Goal: Browse casually

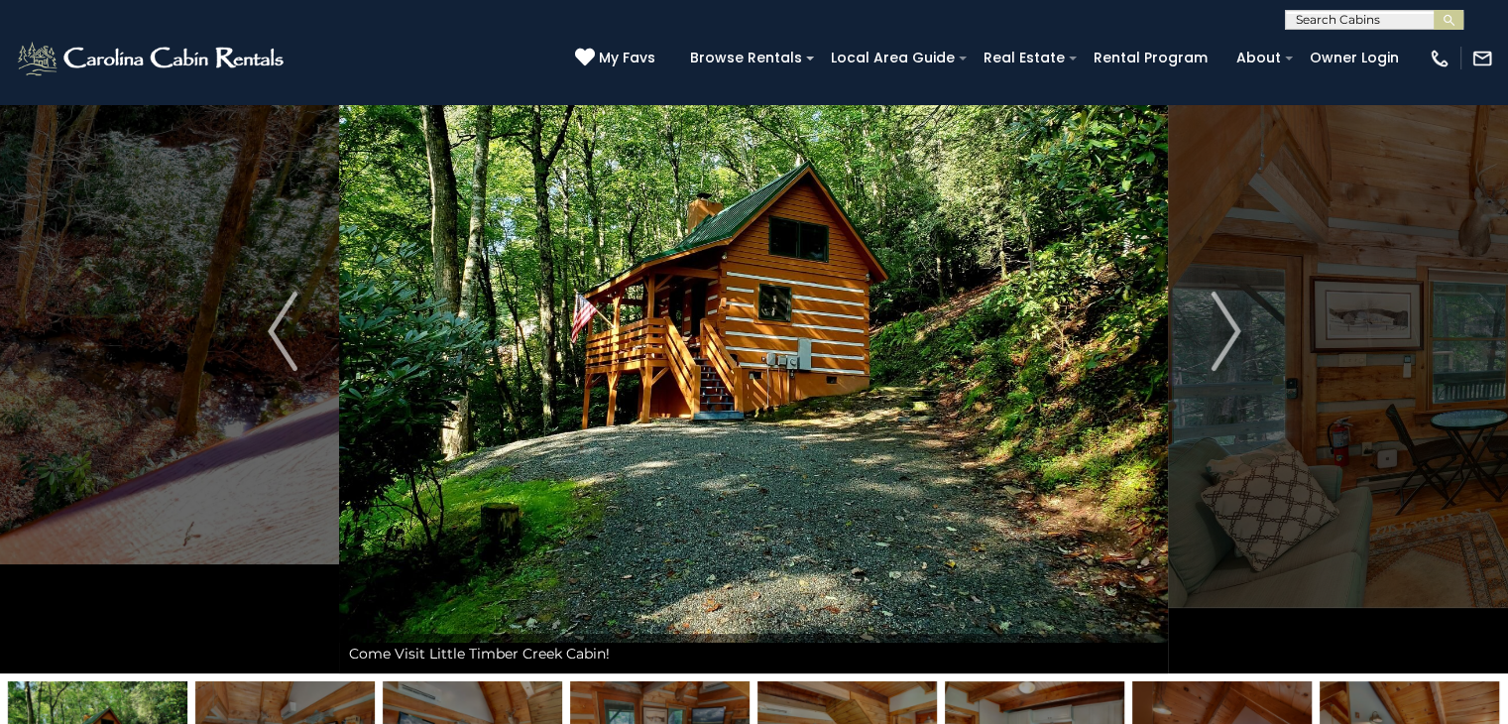
scroll to position [115, 0]
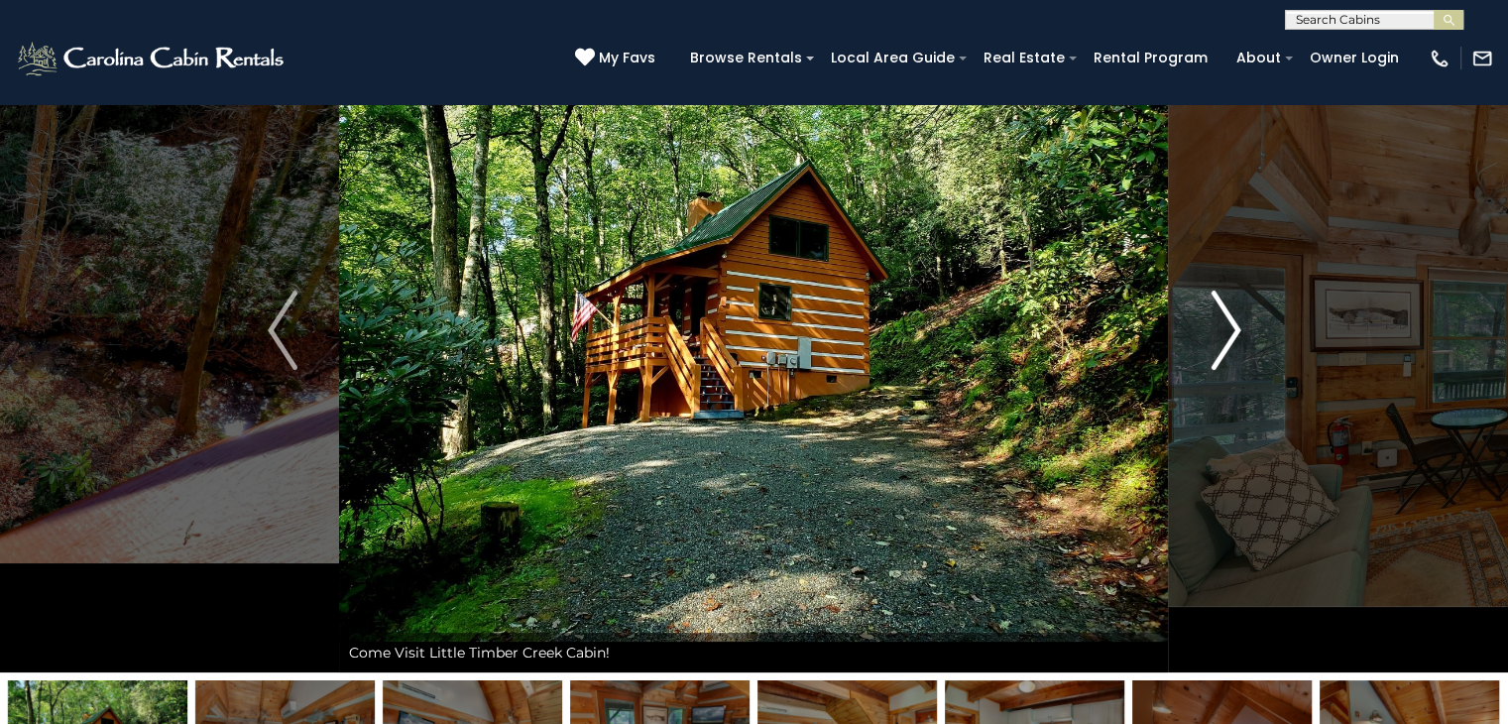
click at [1218, 346] on img "Next" at bounding box center [1225, 329] width 30 height 79
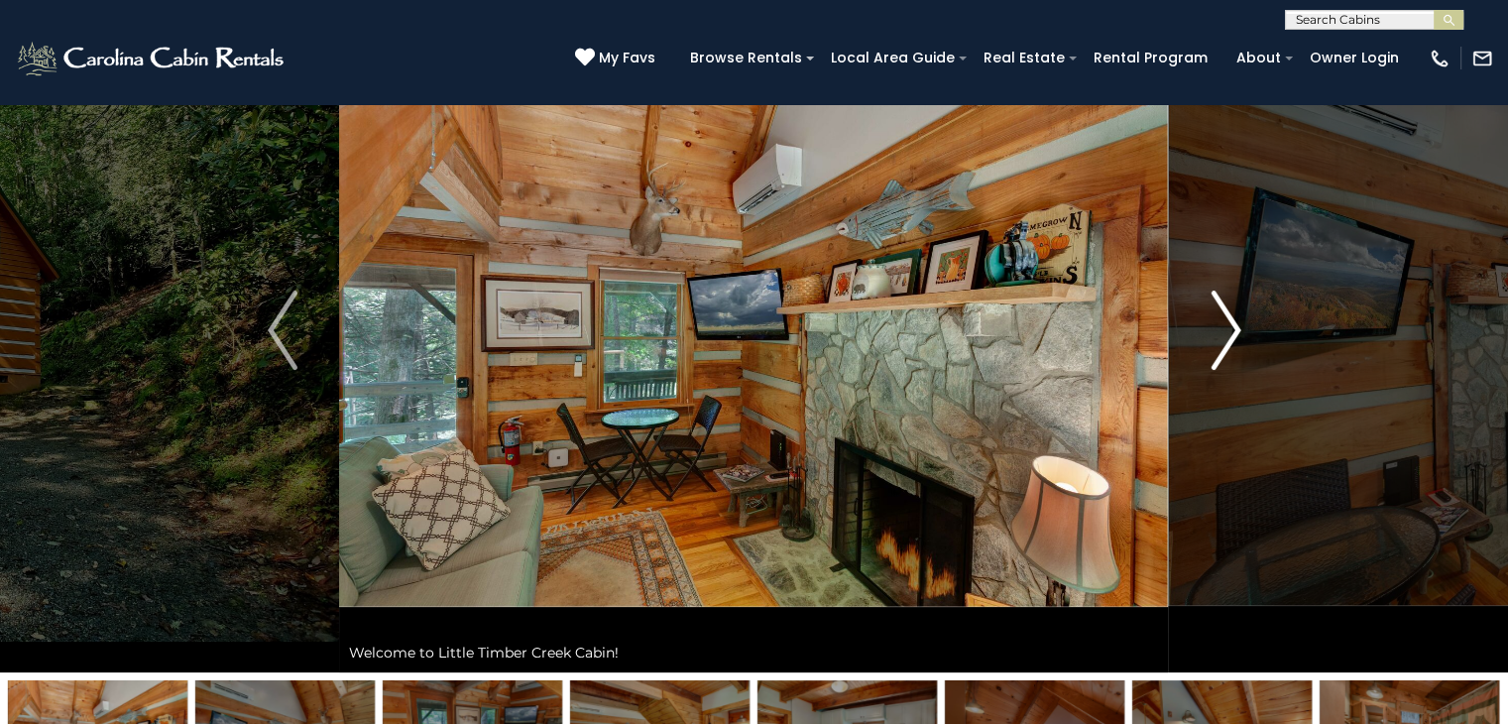
click at [1218, 346] on img "Next" at bounding box center [1225, 329] width 30 height 79
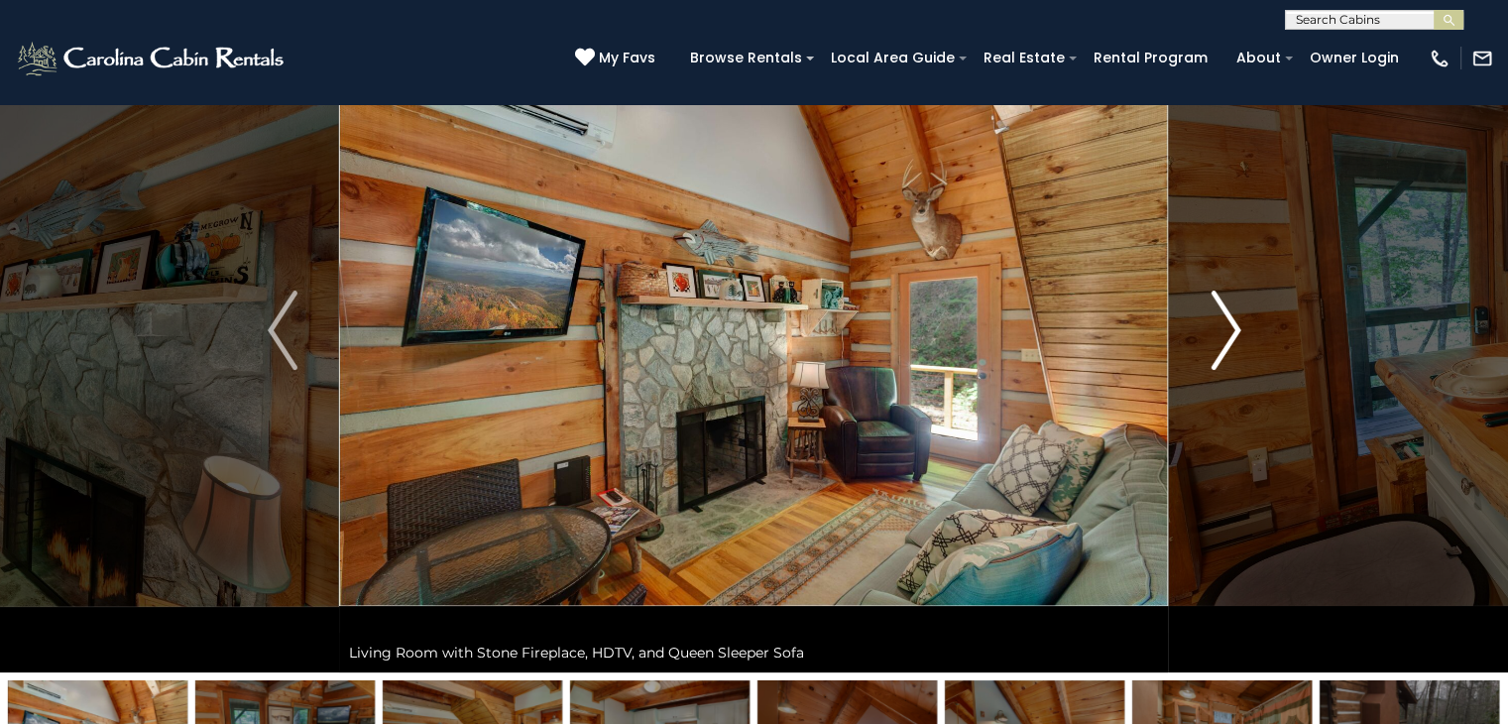
click at [1218, 346] on img "Next" at bounding box center [1225, 329] width 30 height 79
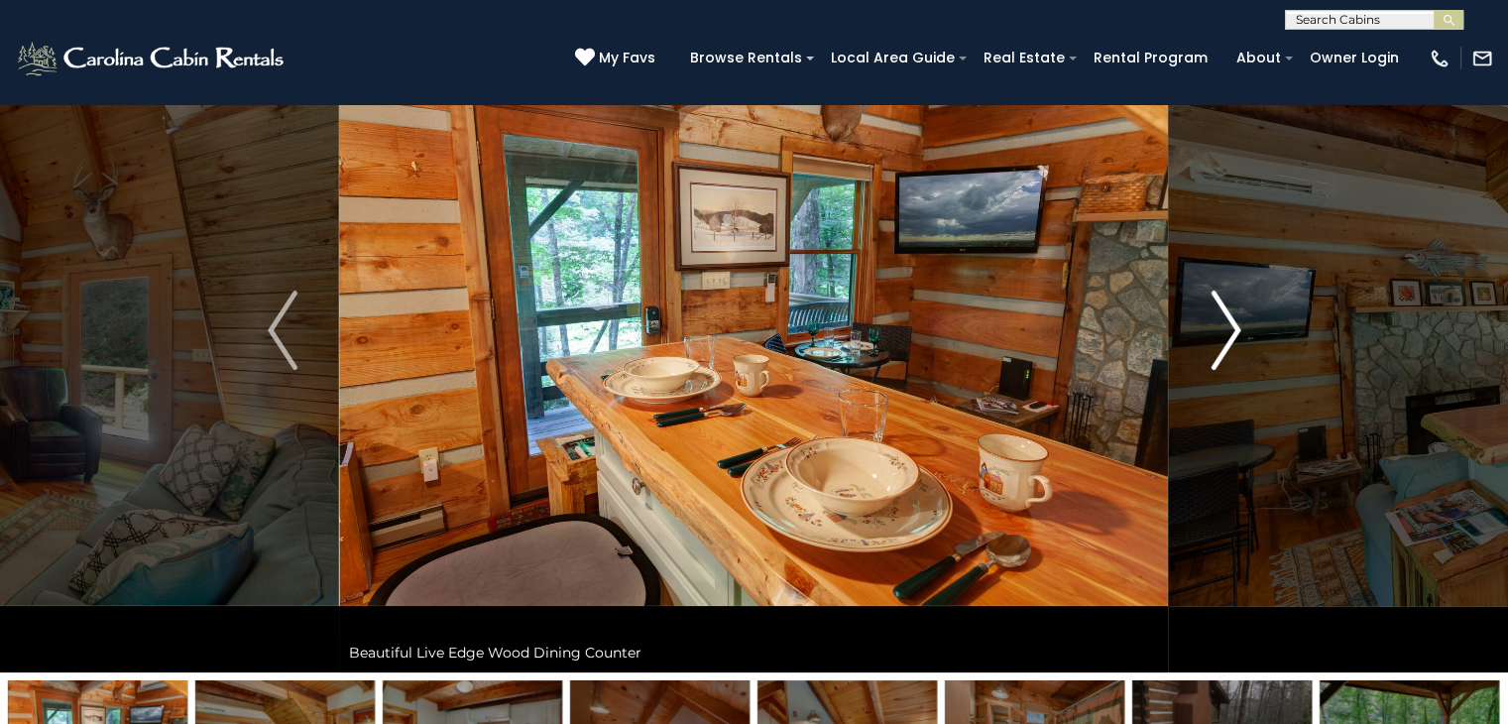
click at [1218, 346] on img "Next" at bounding box center [1225, 329] width 30 height 79
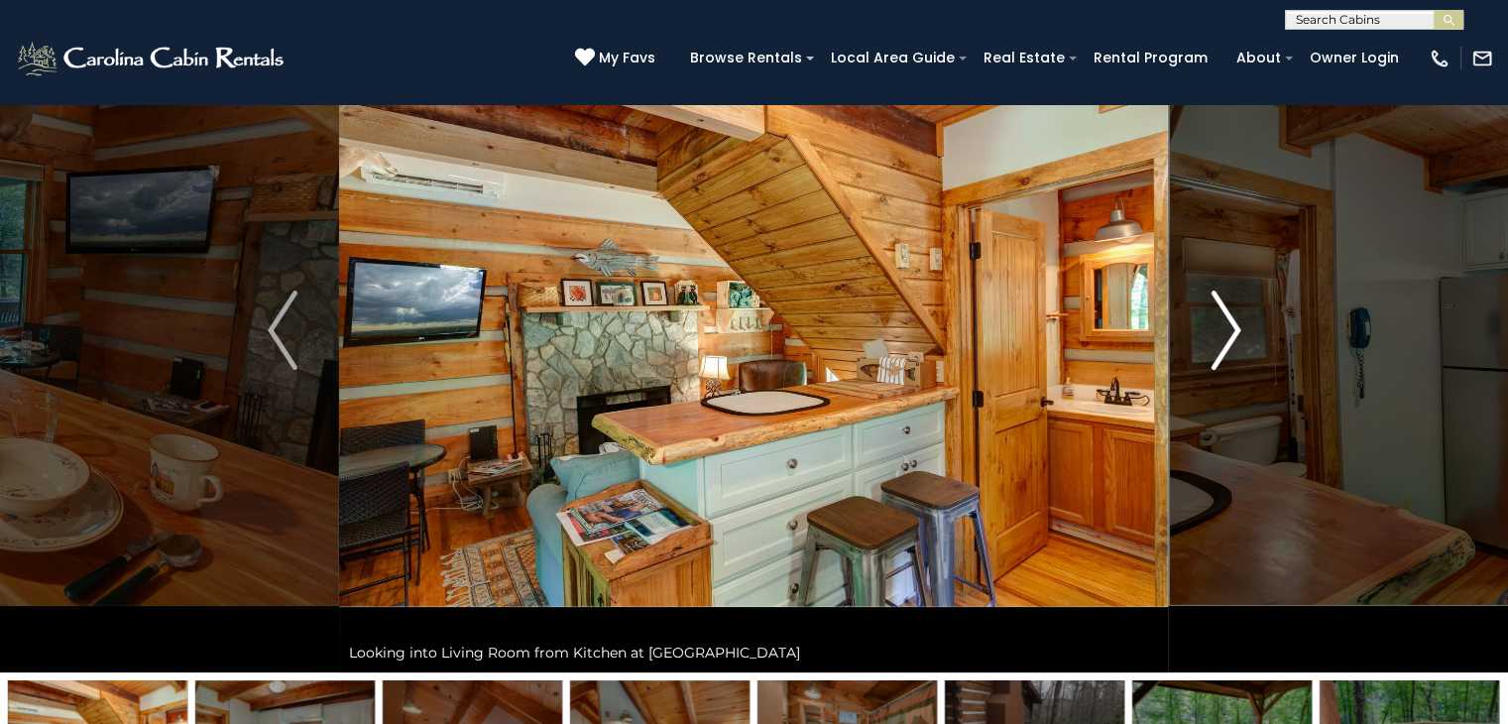
click at [1218, 346] on img "Next" at bounding box center [1225, 329] width 30 height 79
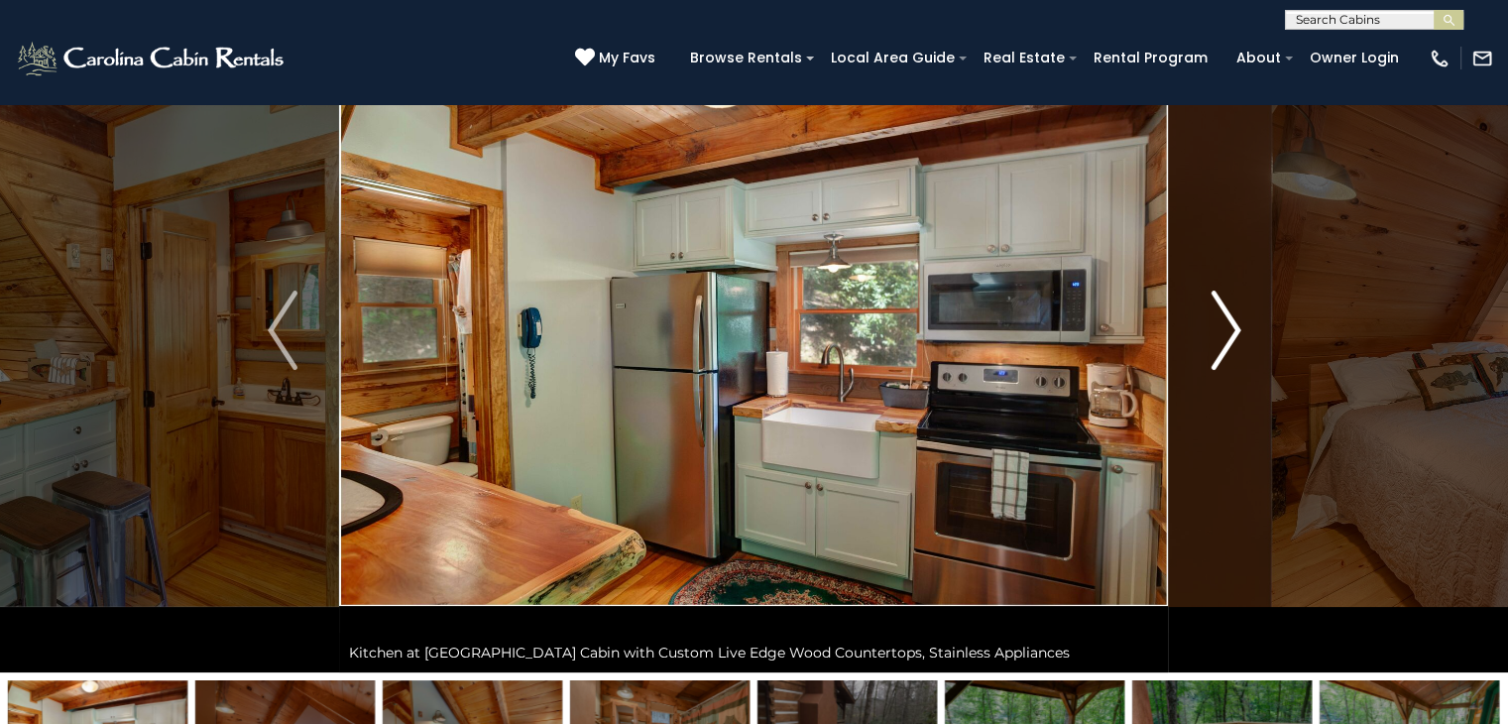
click at [1218, 346] on img "Next" at bounding box center [1225, 329] width 30 height 79
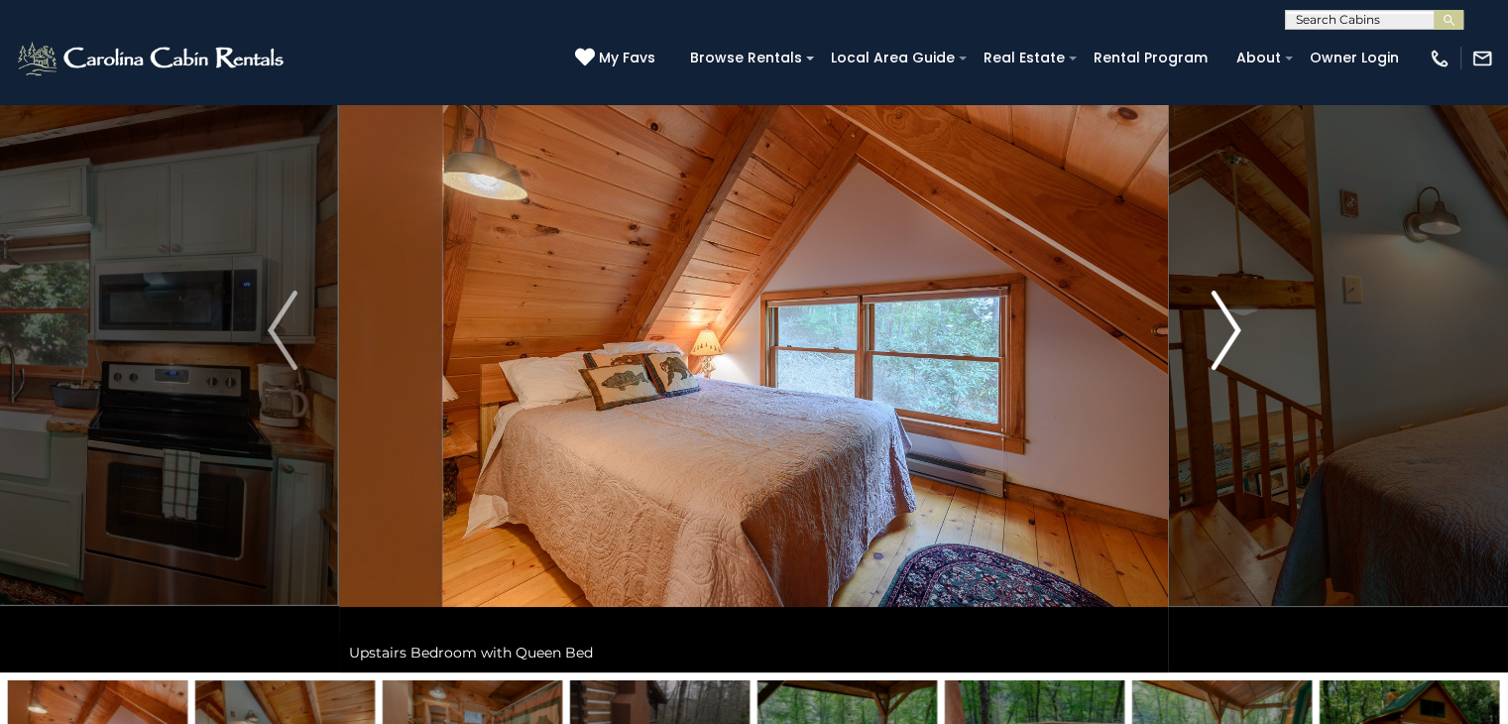
click at [1218, 346] on img "Next" at bounding box center [1225, 329] width 30 height 79
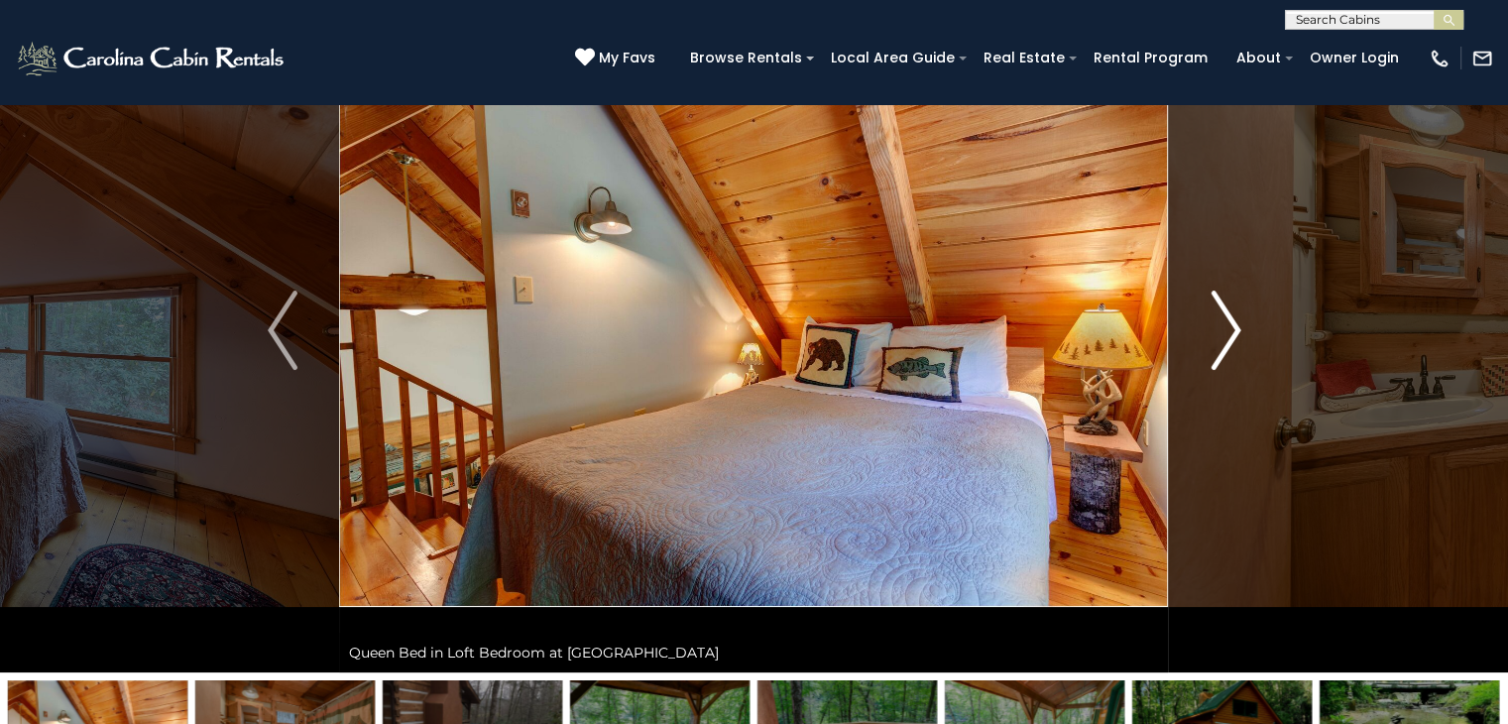
click at [1218, 346] on img "Next" at bounding box center [1225, 329] width 30 height 79
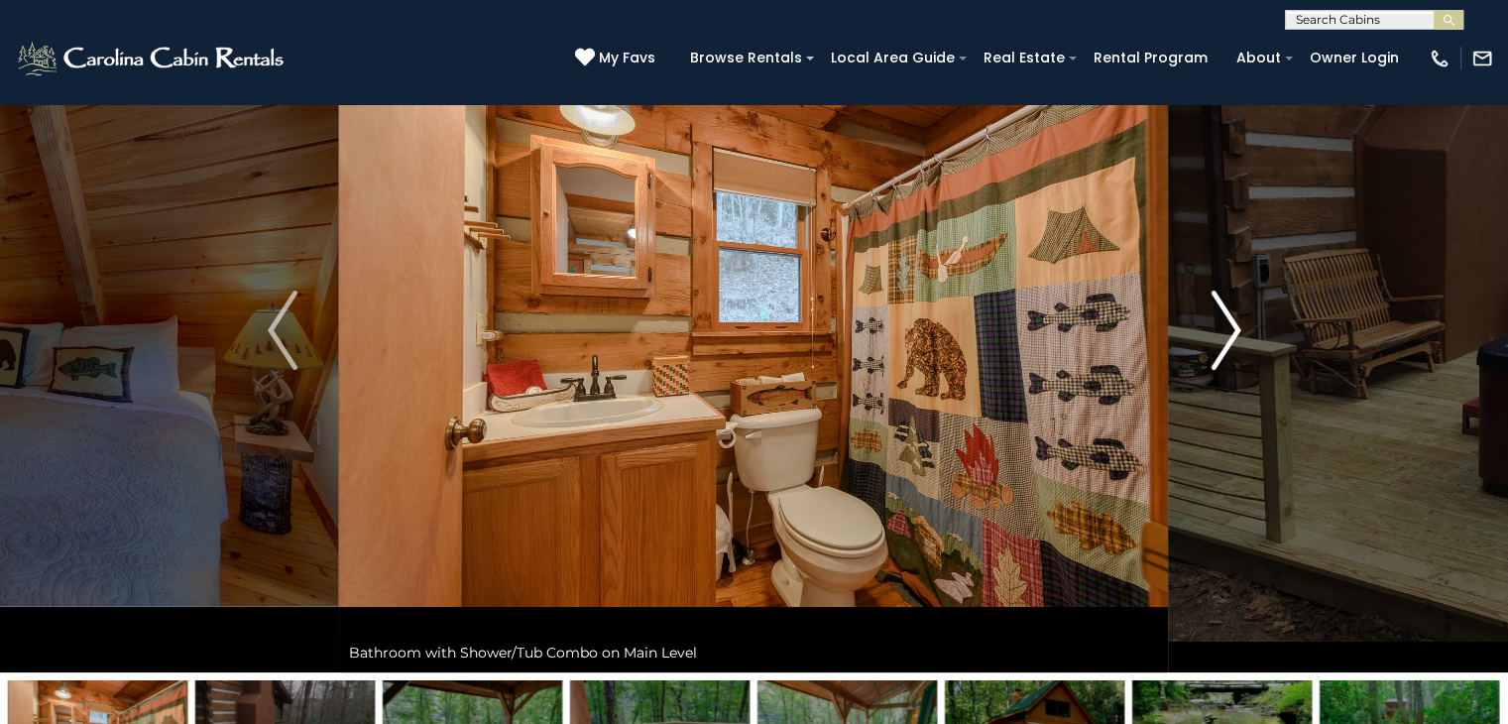
click at [1218, 346] on img "Next" at bounding box center [1225, 329] width 30 height 79
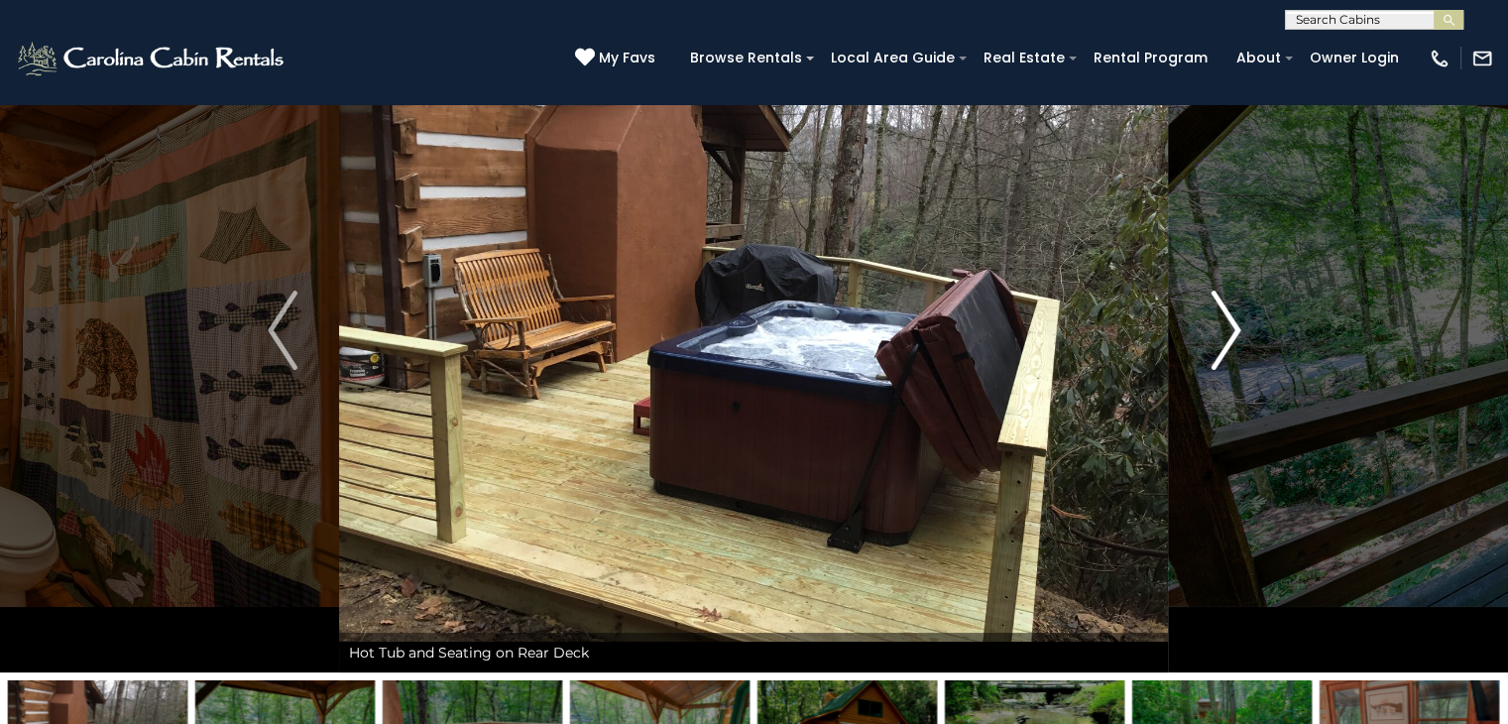
click at [1218, 346] on img "Next" at bounding box center [1225, 329] width 30 height 79
